Goal: Information Seeking & Learning: Learn about a topic

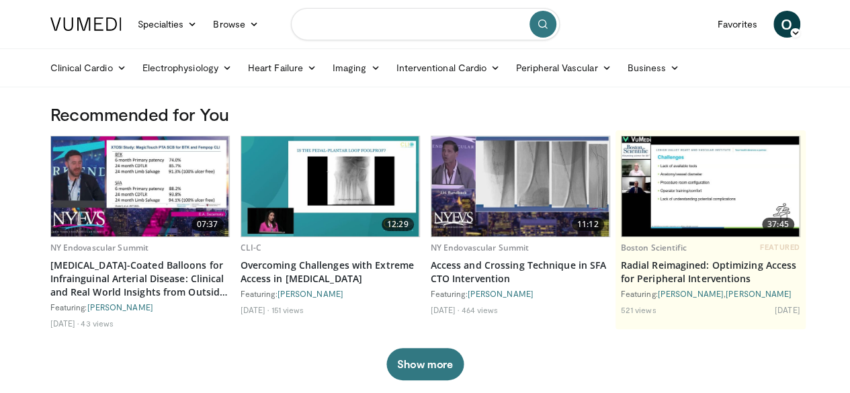
click at [330, 26] on input "Search topics, interventions" at bounding box center [425, 24] width 269 height 32
type input "***"
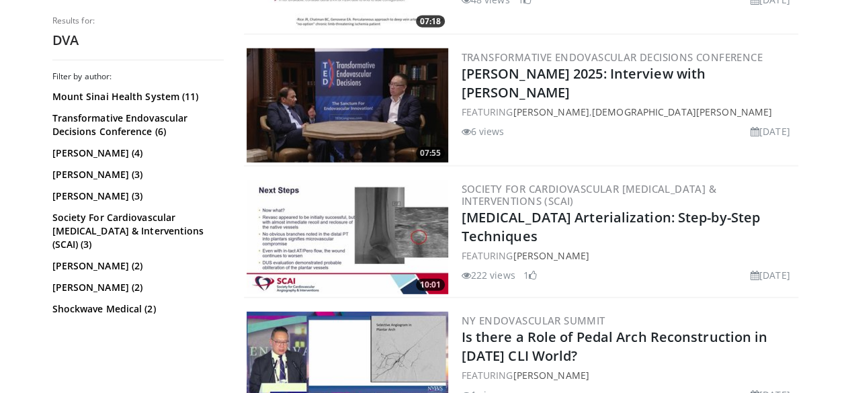
scroll to position [1824, 0]
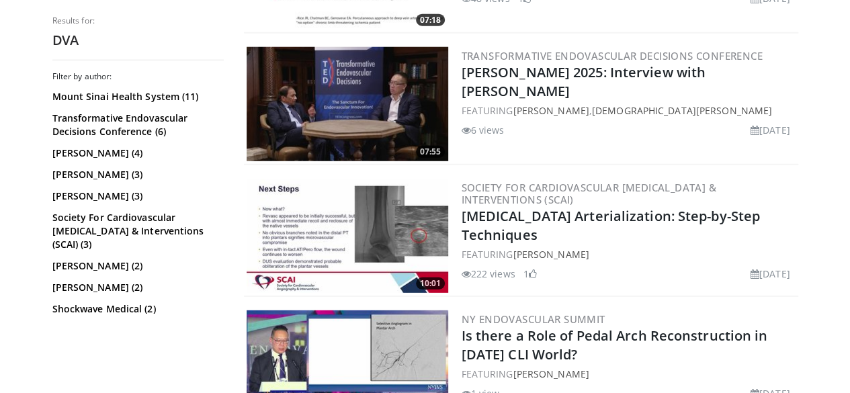
click at [374, 227] on img at bounding box center [348, 236] width 202 height 114
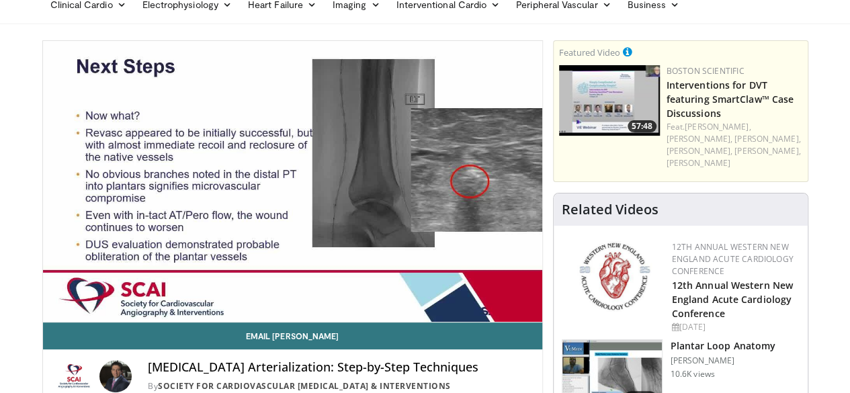
scroll to position [66, 0]
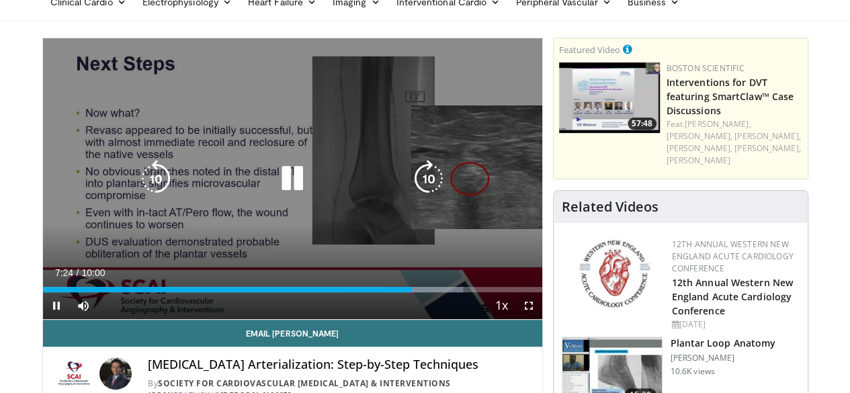
click at [140, 189] on icon "Video Player" at bounding box center [156, 179] width 38 height 38
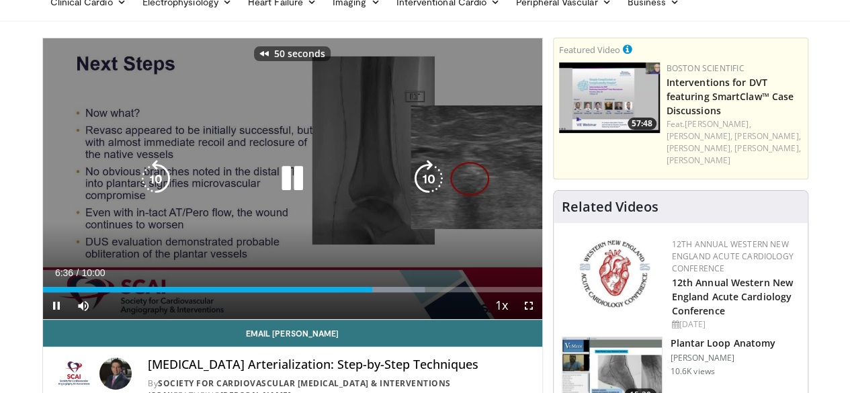
click at [140, 189] on icon "Video Player" at bounding box center [156, 179] width 38 height 38
click at [137, 192] on icon "Video Player" at bounding box center [156, 179] width 38 height 38
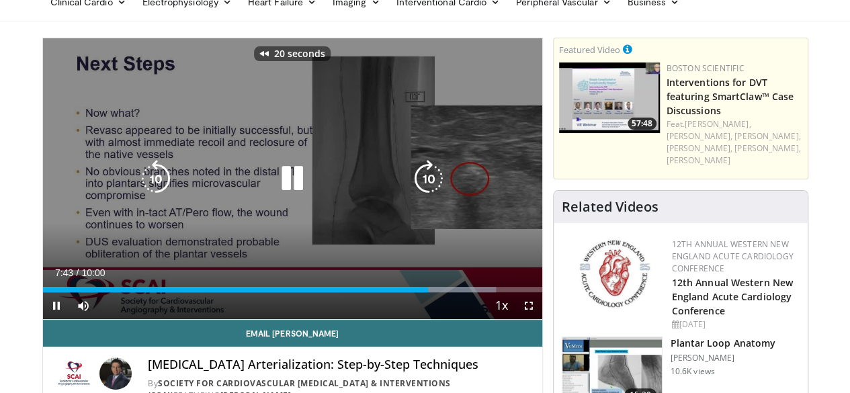
click at [137, 192] on icon "Video Player" at bounding box center [156, 179] width 38 height 38
click at [282, 185] on icon "Video Player" at bounding box center [293, 179] width 38 height 38
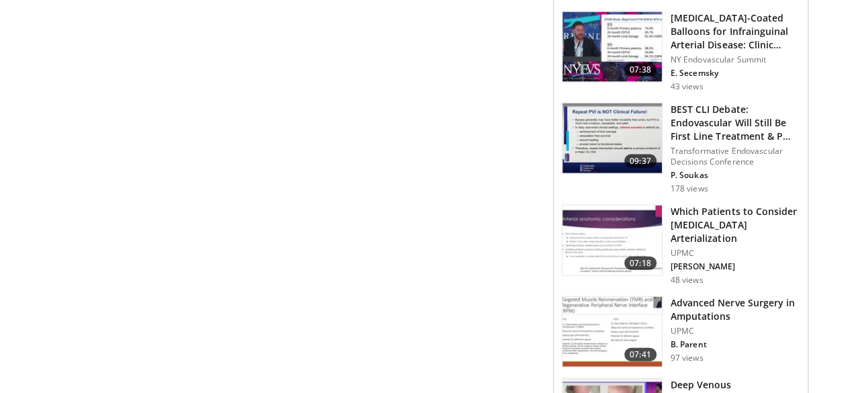
scroll to position [1438, 0]
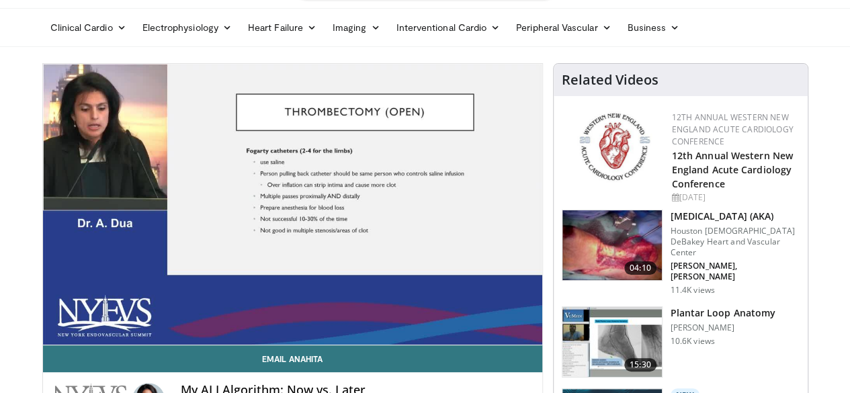
scroll to position [43, 0]
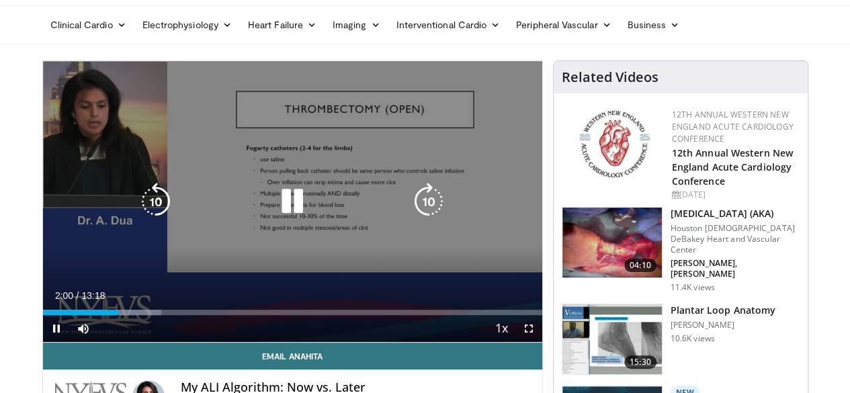
click at [282, 216] on icon "Video Player" at bounding box center [293, 202] width 38 height 38
